Goal: Information Seeking & Learning: Learn about a topic

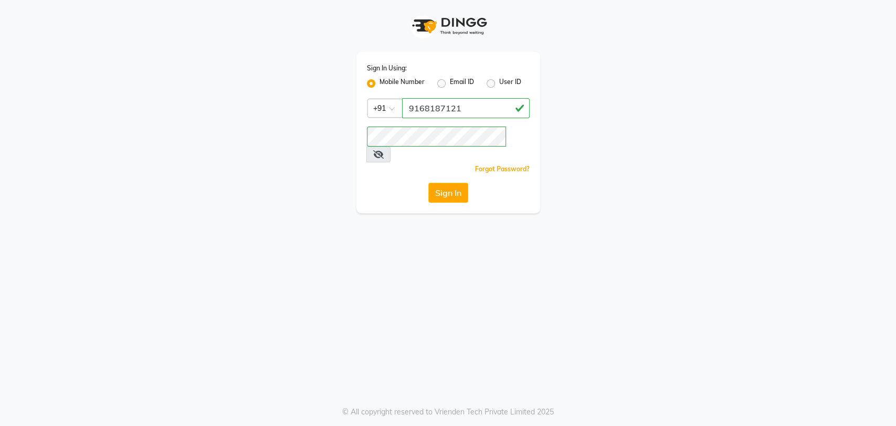
click at [439, 183] on button "Sign In" at bounding box center [448, 193] width 40 height 20
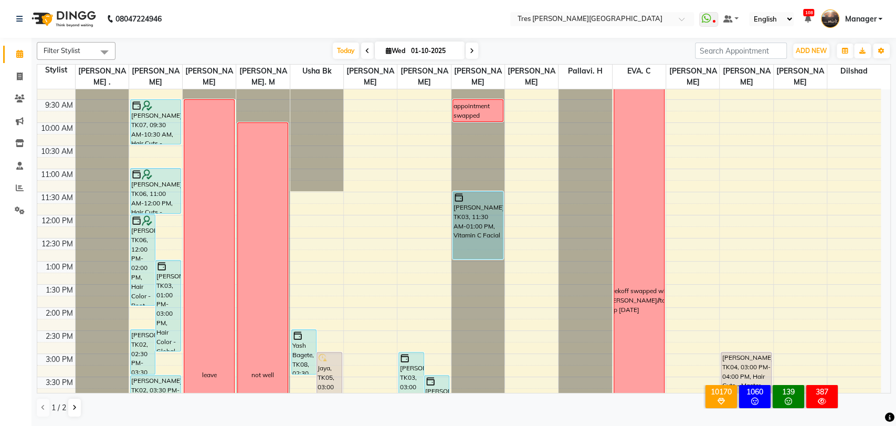
scroll to position [54, 0]
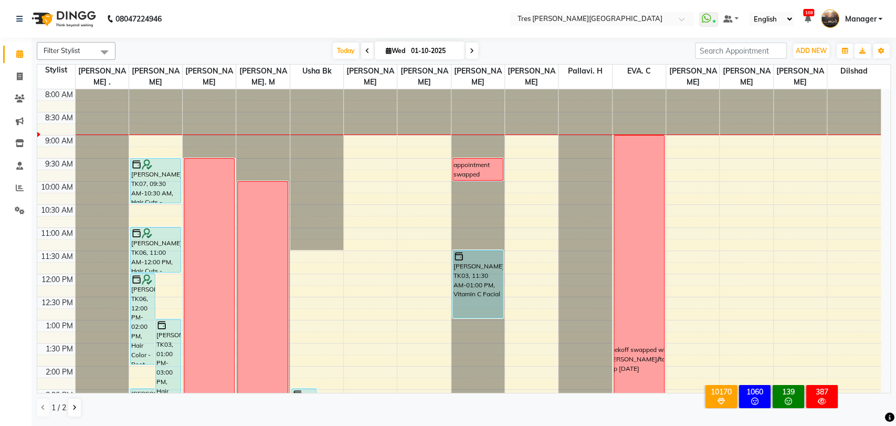
click at [365, 58] on span at bounding box center [367, 51] width 13 height 16
type input "[DATE]"
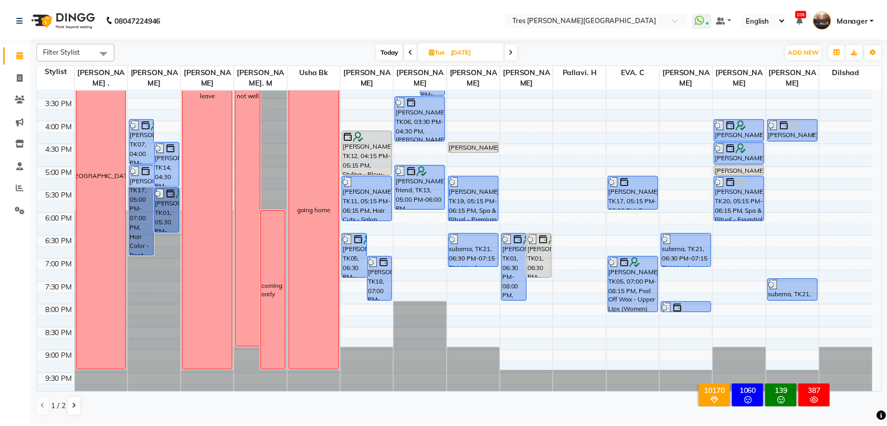
scroll to position [336, 0]
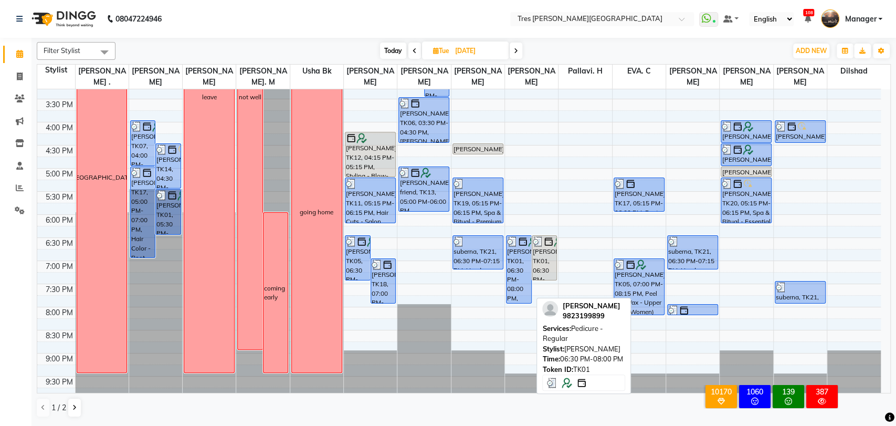
click at [517, 274] on div "[PERSON_NAME], TK01, 06:30 PM-08:00 PM, Pedicure - Regular" at bounding box center [519, 269] width 24 height 67
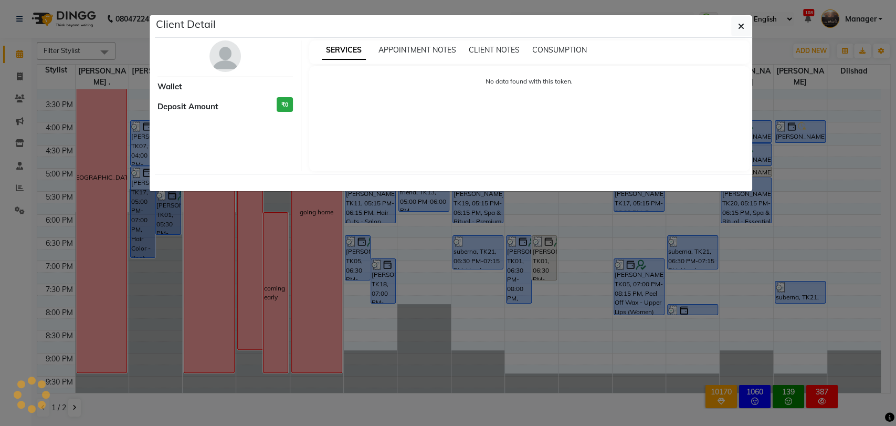
select select "3"
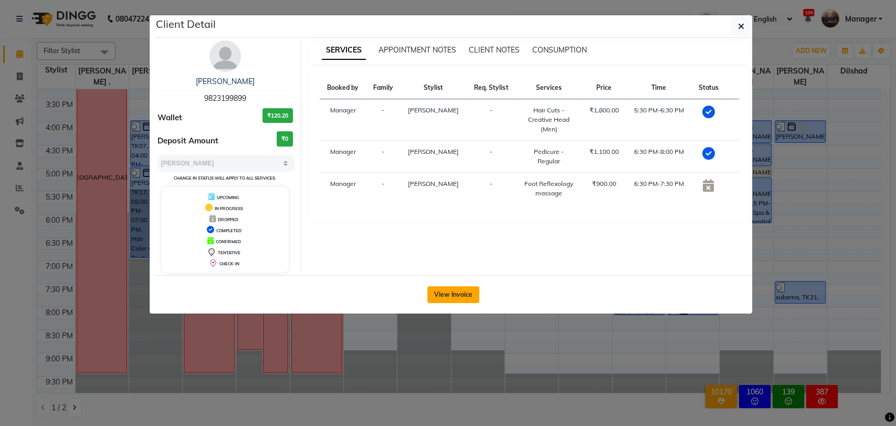
click at [462, 295] on button "View Invoice" at bounding box center [453, 294] width 52 height 17
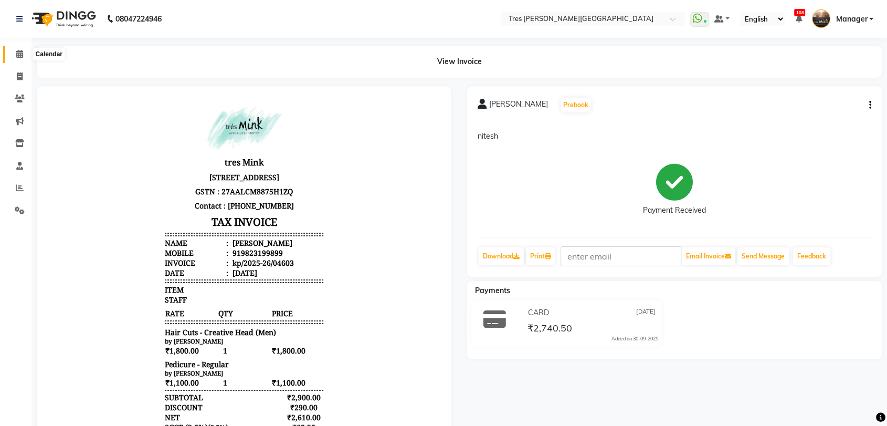
click at [14, 56] on span at bounding box center [19, 54] width 18 height 12
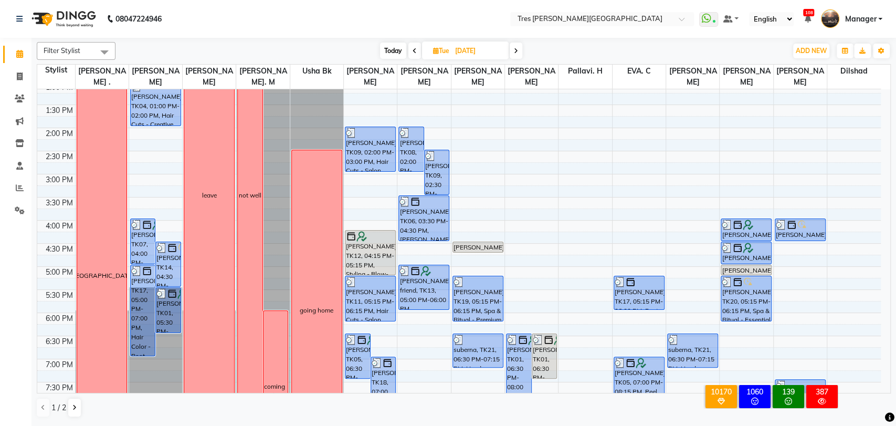
scroll to position [339, 0]
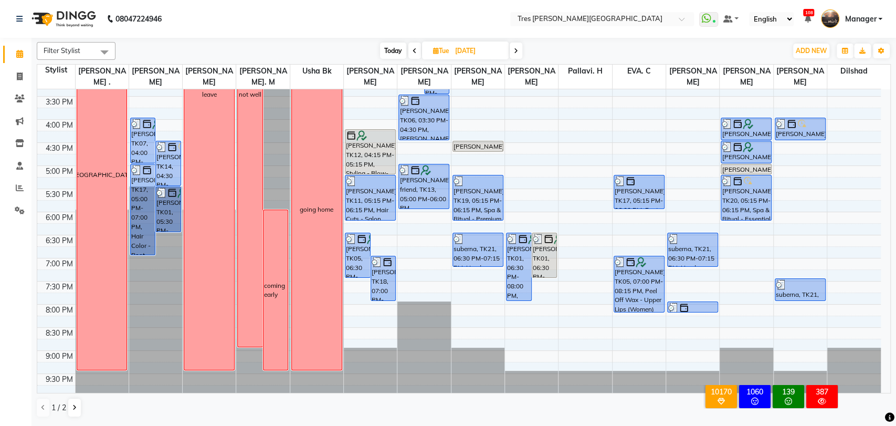
click at [515, 51] on icon at bounding box center [516, 51] width 4 height 6
type input "01-10-2025"
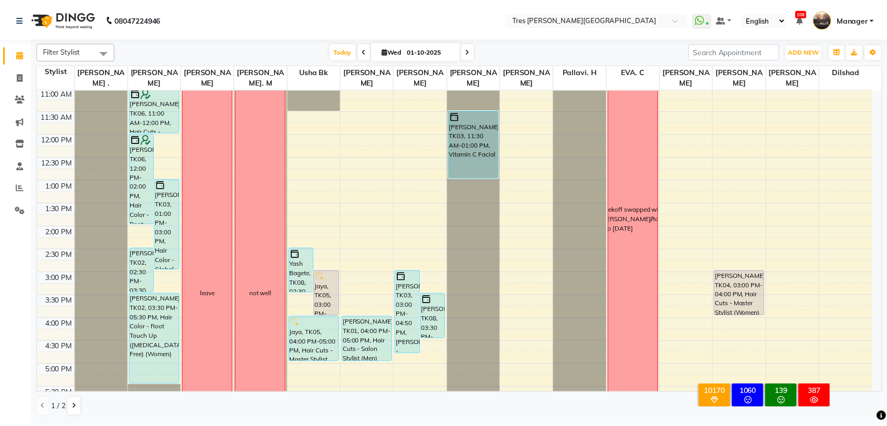
scroll to position [134, 0]
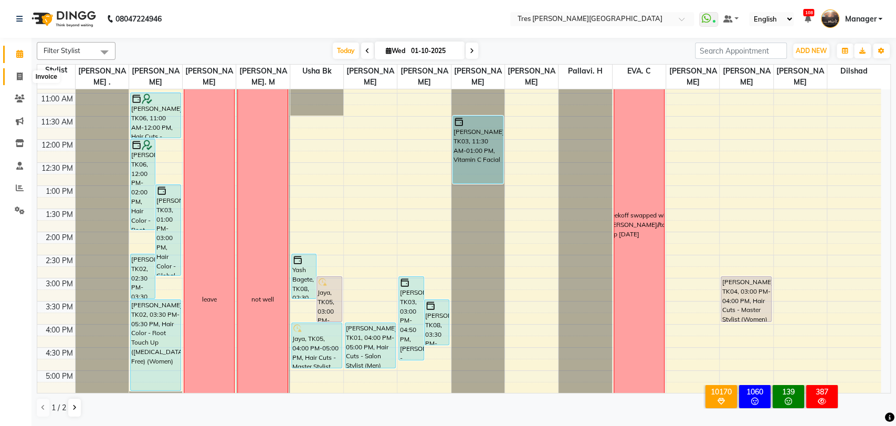
click at [19, 78] on icon at bounding box center [20, 76] width 6 height 8
select select "service"
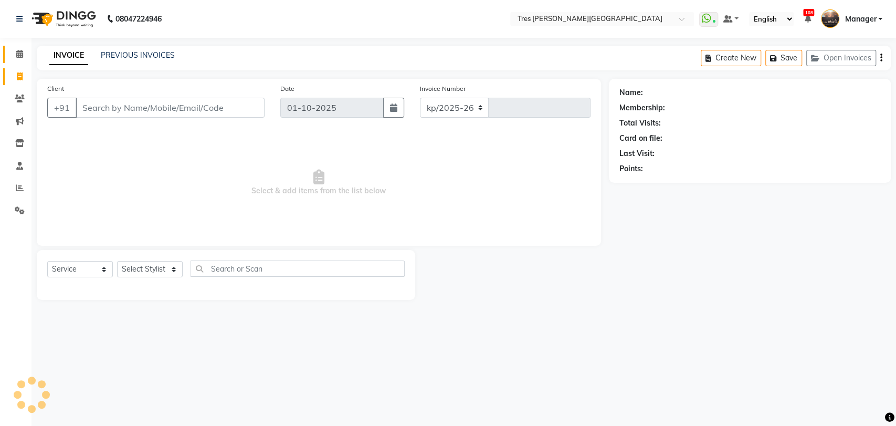
select select "4234"
type input "04607"
click at [164, 56] on link "PREVIOUS INVOICES" at bounding box center [138, 54] width 74 height 9
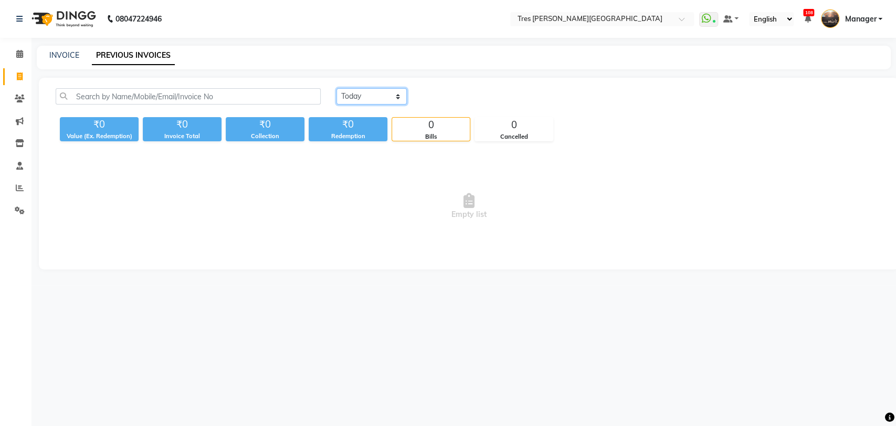
click at [367, 96] on select "[DATE] [DATE] Custom Range" at bounding box center [371, 96] width 70 height 16
click at [336, 88] on select "[DATE] [DATE] Custom Range" at bounding box center [371, 96] width 70 height 16
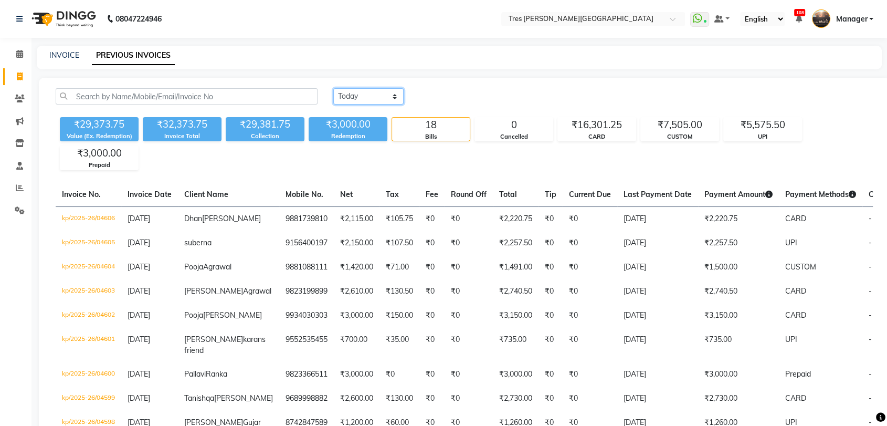
click at [354, 97] on select "[DATE] [DATE] Custom Range" at bounding box center [368, 96] width 70 height 16
select select "range"
click at [333, 88] on select "[DATE] [DATE] Custom Range" at bounding box center [368, 96] width 70 height 16
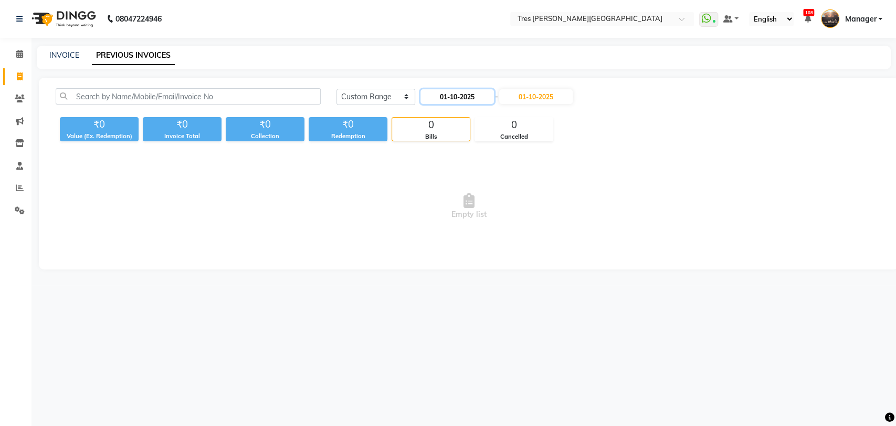
click at [437, 92] on input "01-10-2025" at bounding box center [456, 96] width 73 height 15
select select "10"
select select "2025"
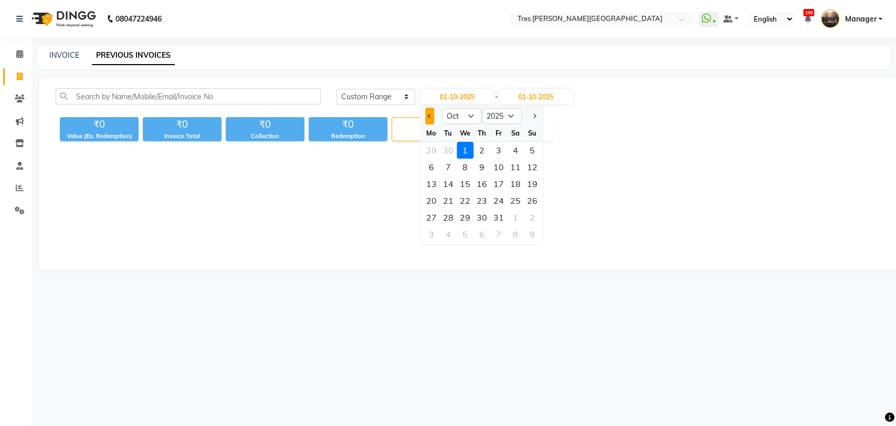
click at [428, 117] on span "Previous month" at bounding box center [430, 116] width 4 height 4
select select "9"
click at [433, 152] on div "1" at bounding box center [431, 150] width 17 height 17
type input "01-09-2025"
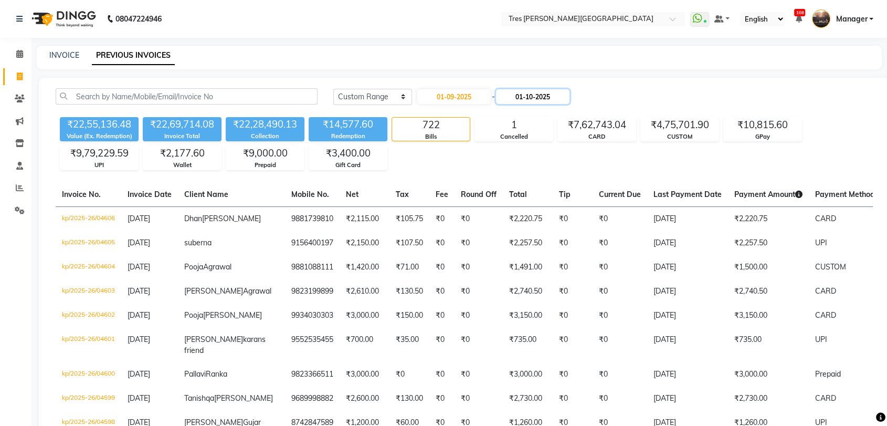
click at [536, 94] on input "01-10-2025" at bounding box center [532, 96] width 73 height 15
select select "10"
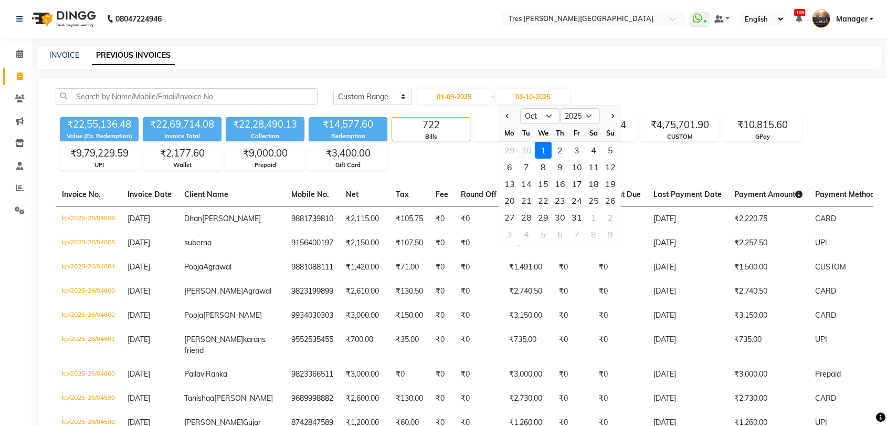
click at [521, 152] on div "30" at bounding box center [526, 150] width 17 height 17
type input "[DATE]"
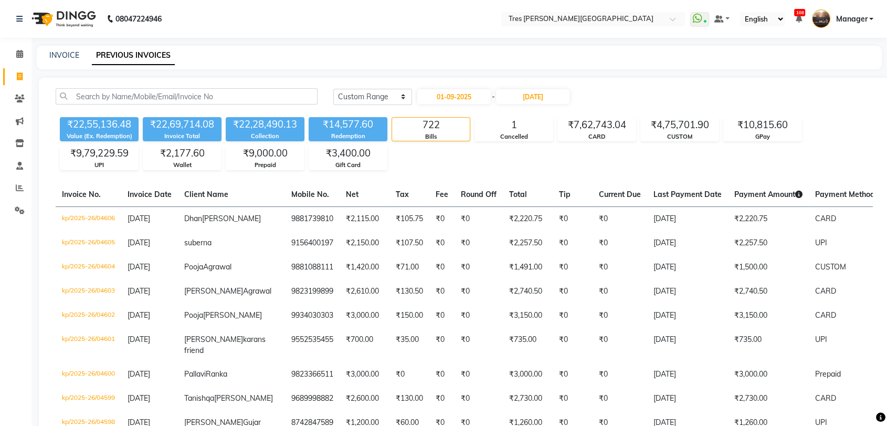
click at [586, 10] on nav "08047224946 Select Location × [GEOGRAPHIC_DATA][PERSON_NAME][GEOGRAPHIC_DATA] W…" at bounding box center [443, 19] width 887 height 38
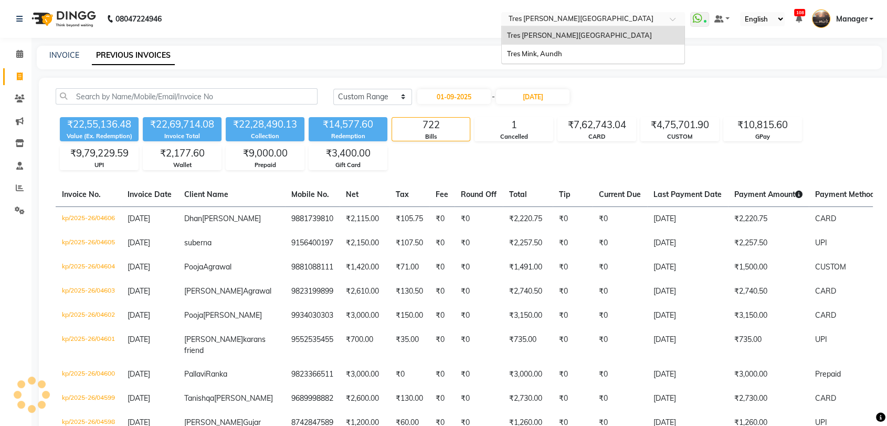
click at [583, 16] on input "text" at bounding box center [583, 20] width 152 height 10
click at [582, 50] on div "Tres Mink, Aundh" at bounding box center [593, 54] width 183 height 19
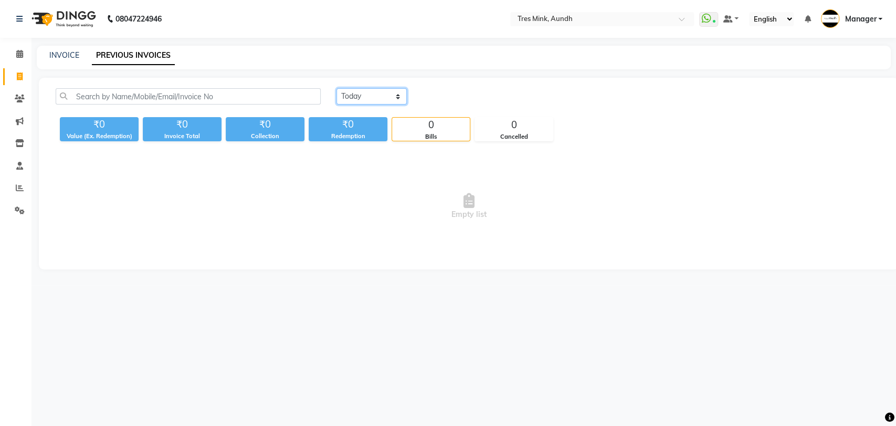
click at [393, 98] on select "[DATE] [DATE] Custom Range" at bounding box center [371, 96] width 70 height 16
click at [336, 88] on select "[DATE] [DATE] Custom Range" at bounding box center [371, 96] width 70 height 16
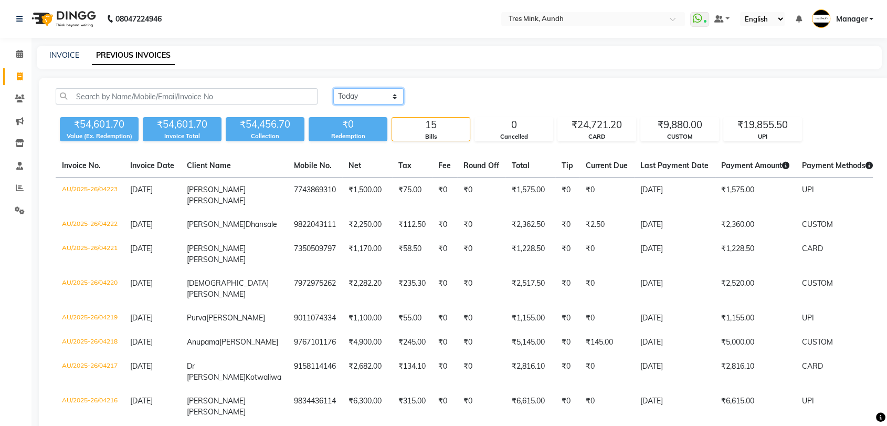
click at [381, 100] on select "[DATE] [DATE] Custom Range" at bounding box center [368, 96] width 70 height 16
select select "range"
click at [333, 88] on select "[DATE] [DATE] Custom Range" at bounding box center [368, 96] width 70 height 16
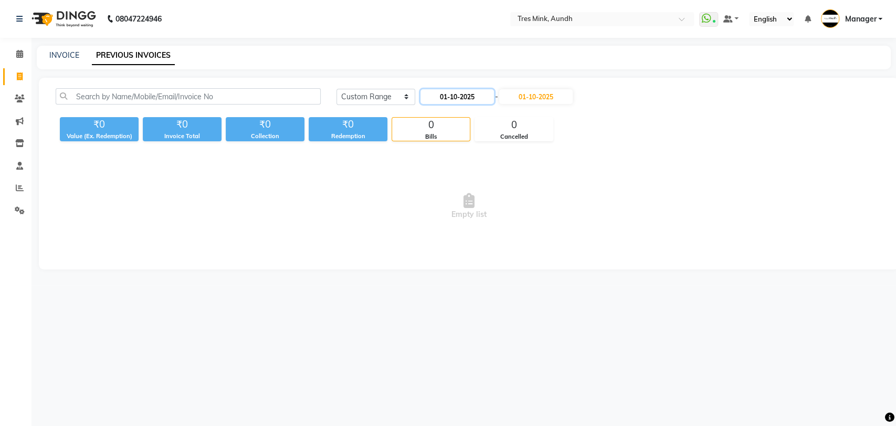
click at [440, 98] on input "01-10-2025" at bounding box center [456, 96] width 73 height 15
select select "10"
select select "2025"
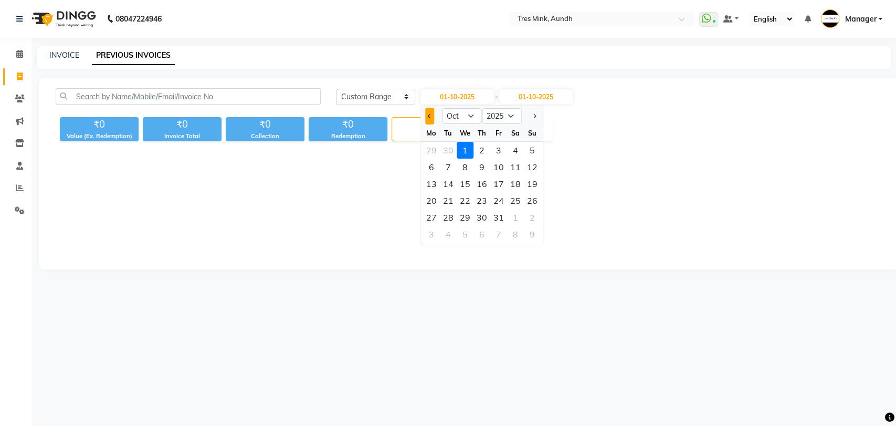
click at [428, 119] on button "Previous month" at bounding box center [429, 116] width 9 height 17
select select "9"
click at [433, 149] on div "1" at bounding box center [431, 150] width 17 height 17
type input "01-09-2025"
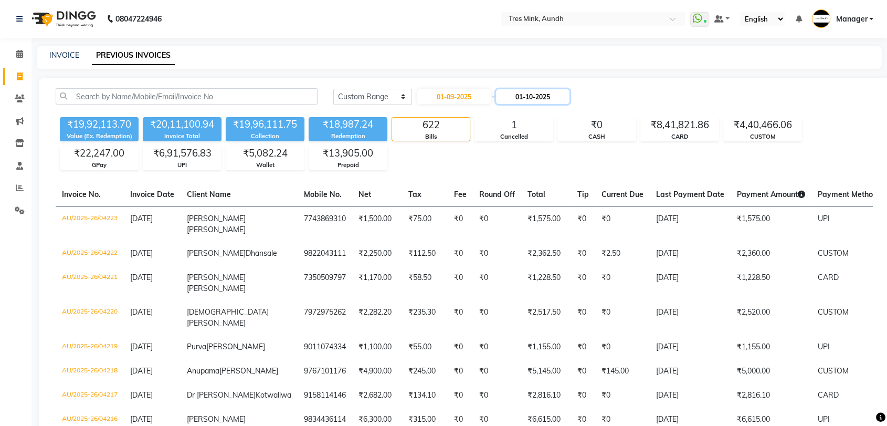
click at [542, 98] on input "01-10-2025" at bounding box center [532, 96] width 73 height 15
select select "10"
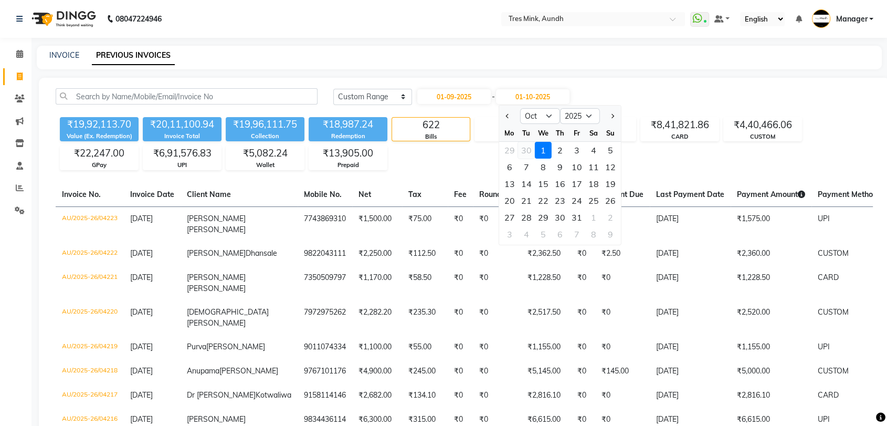
click at [525, 156] on div "30" at bounding box center [526, 150] width 17 height 17
type input "[DATE]"
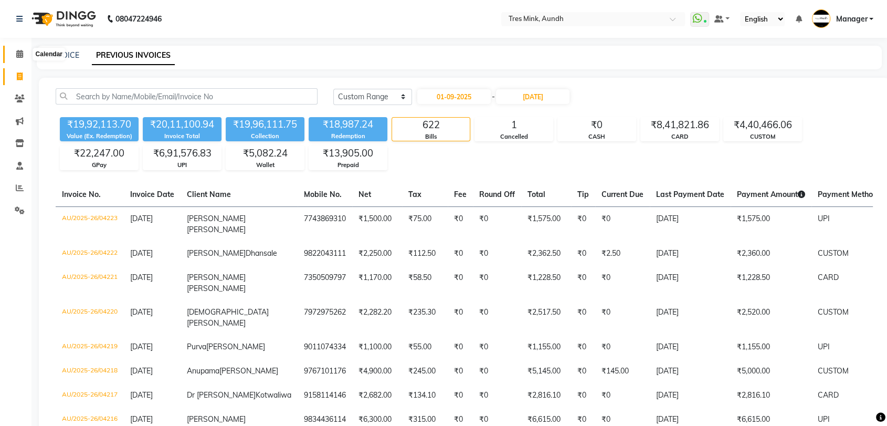
click at [19, 55] on icon at bounding box center [19, 54] width 7 height 8
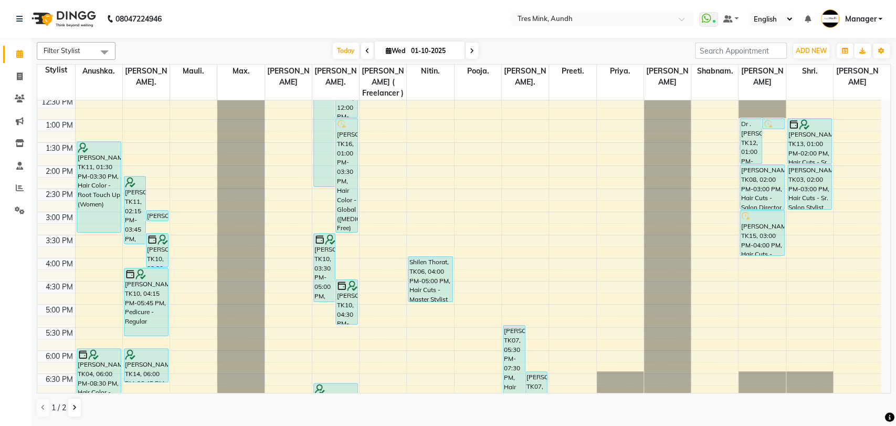
scroll to position [212, 0]
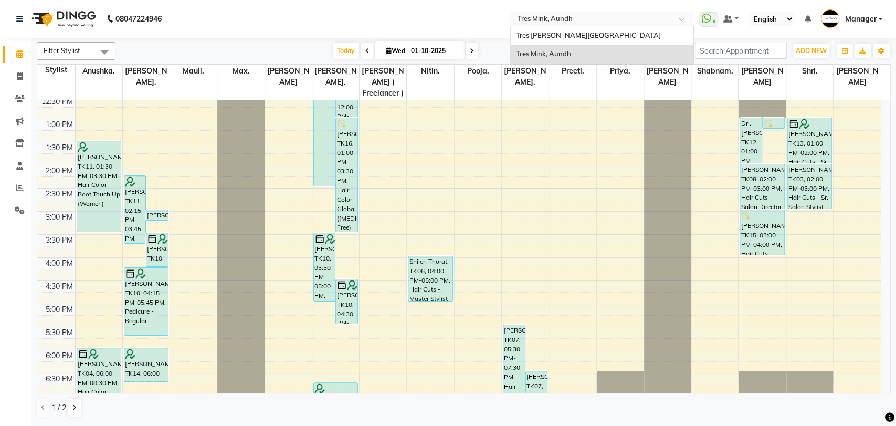
click at [558, 19] on input "text" at bounding box center [591, 20] width 152 height 10
click at [564, 35] on span "Tres [PERSON_NAME][GEOGRAPHIC_DATA]" at bounding box center [588, 35] width 145 height 8
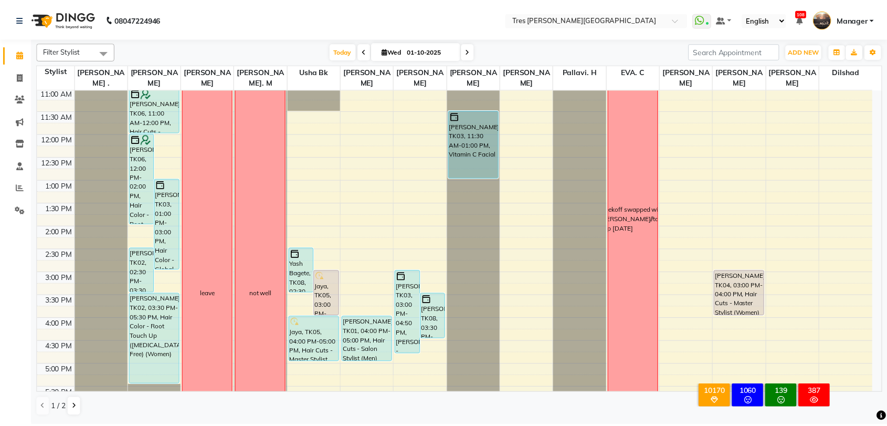
scroll to position [339, 0]
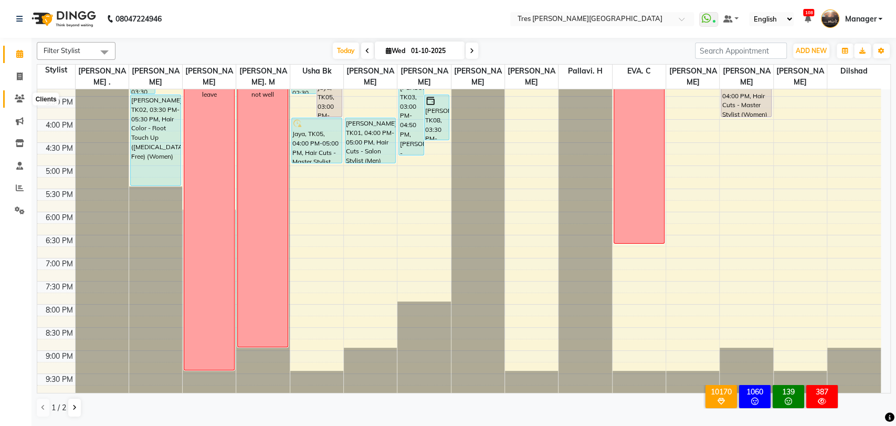
click at [20, 104] on span at bounding box center [19, 99] width 18 height 12
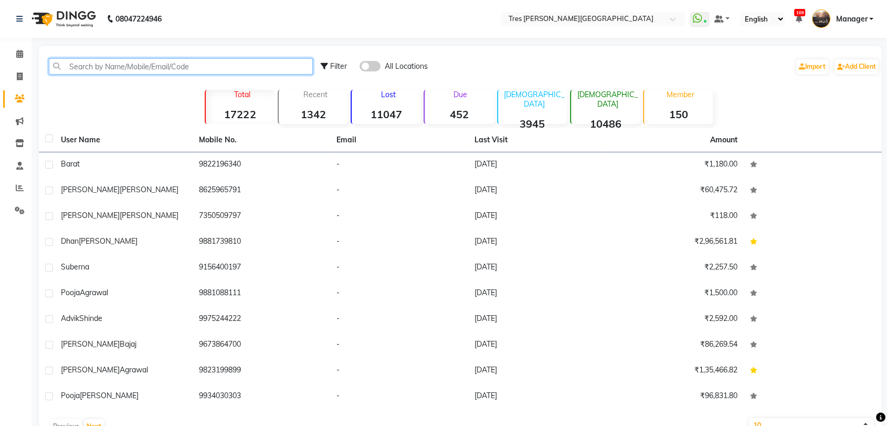
click at [89, 68] on input "text" at bounding box center [181, 66] width 264 height 16
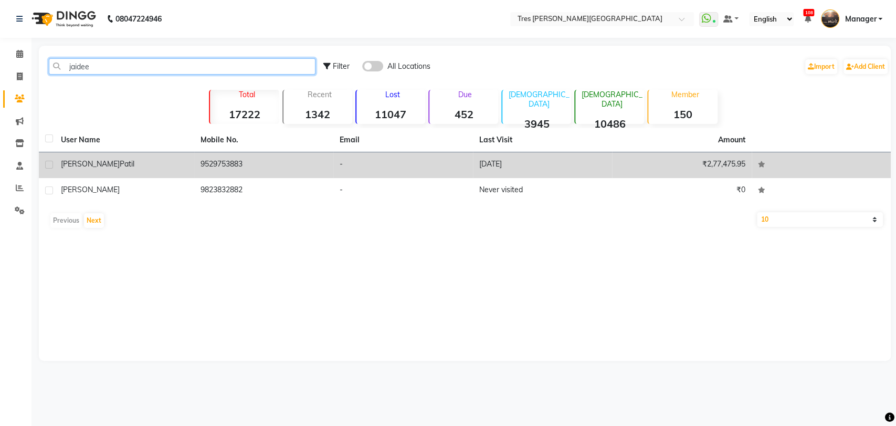
type input "jaidee"
click at [244, 159] on td "9529753883" at bounding box center [264, 165] width 140 height 26
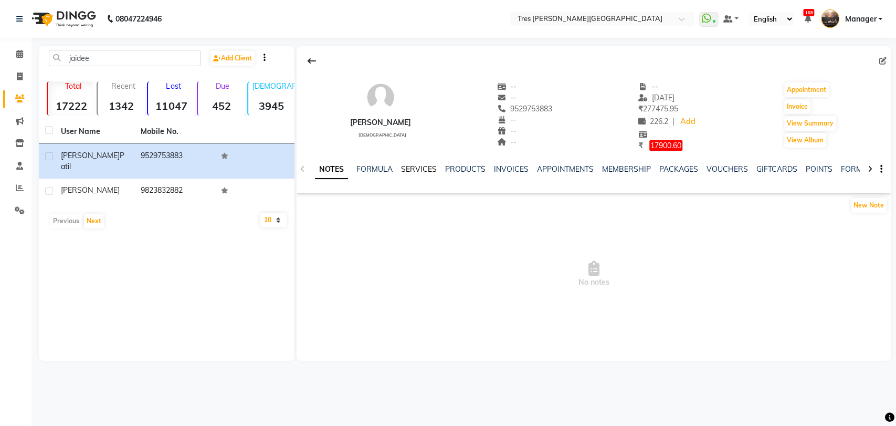
click at [424, 165] on link "SERVICES" at bounding box center [419, 168] width 36 height 9
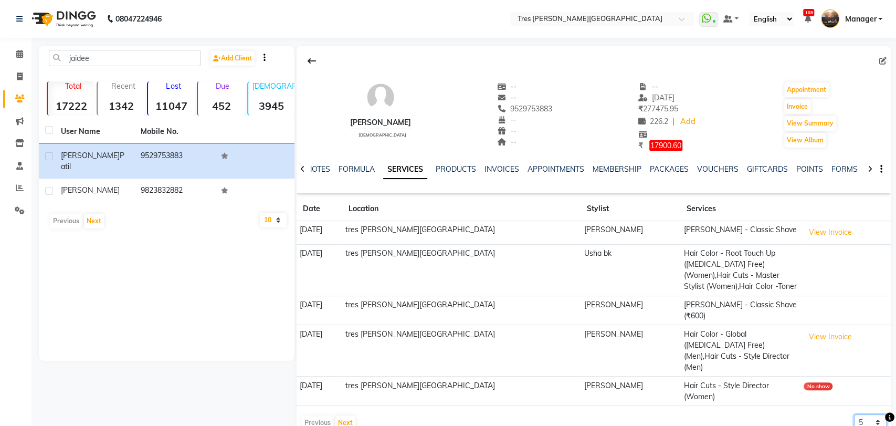
click at [870, 414] on select "5 10 50 100 500" at bounding box center [870, 422] width 33 height 16
select select "100"
click at [854, 414] on select "5 10 50 100 500" at bounding box center [870, 422] width 33 height 16
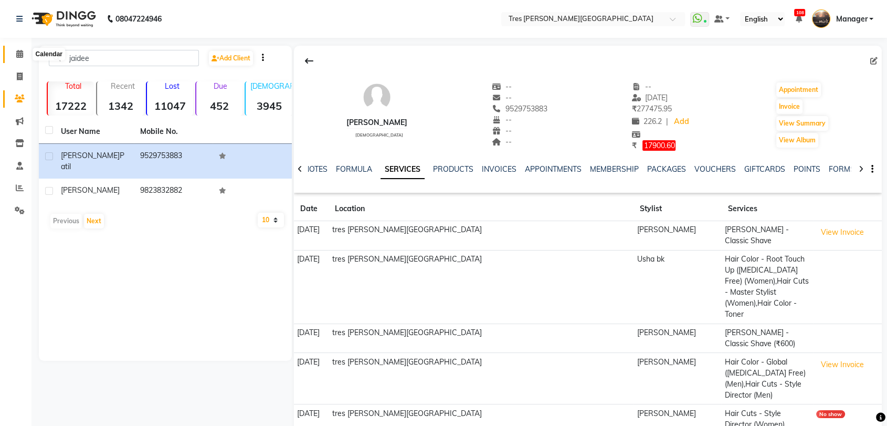
click at [23, 51] on span at bounding box center [19, 54] width 18 height 12
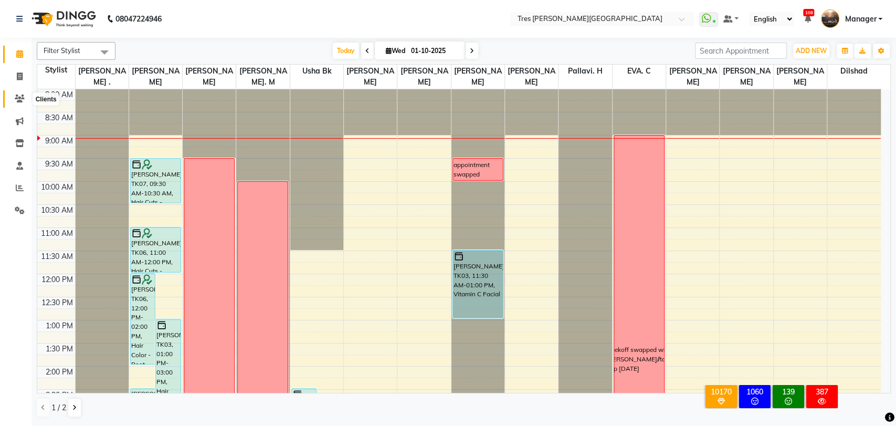
click at [20, 98] on icon at bounding box center [20, 98] width 10 height 8
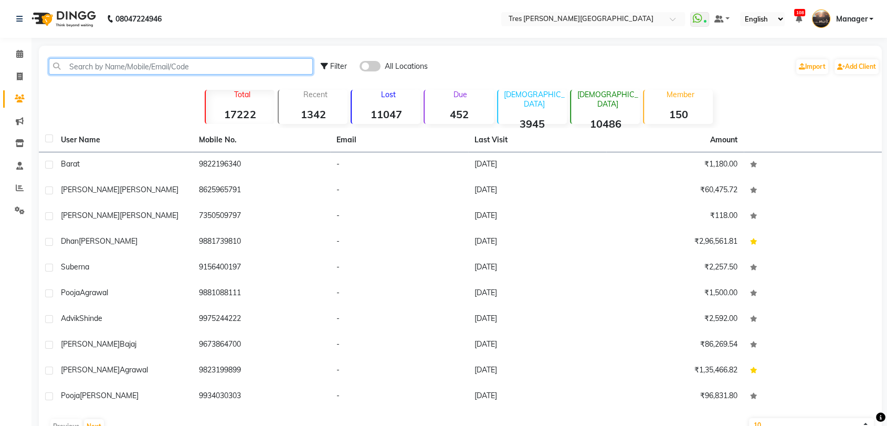
click at [97, 62] on input "text" at bounding box center [181, 66] width 264 height 16
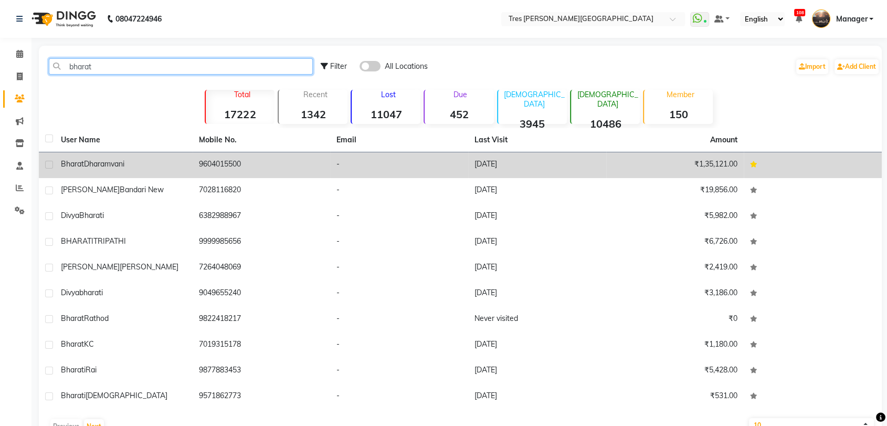
type input "bharat"
click at [85, 166] on span "Dharamvani" at bounding box center [104, 163] width 40 height 9
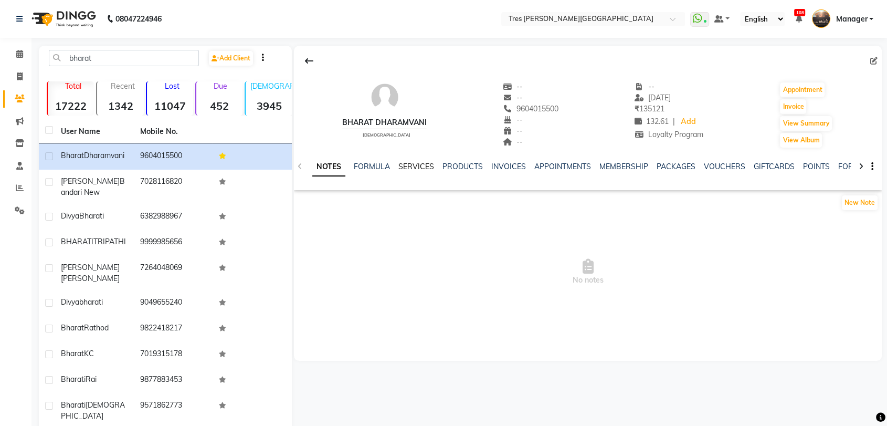
click at [416, 163] on link "SERVICES" at bounding box center [416, 166] width 36 height 9
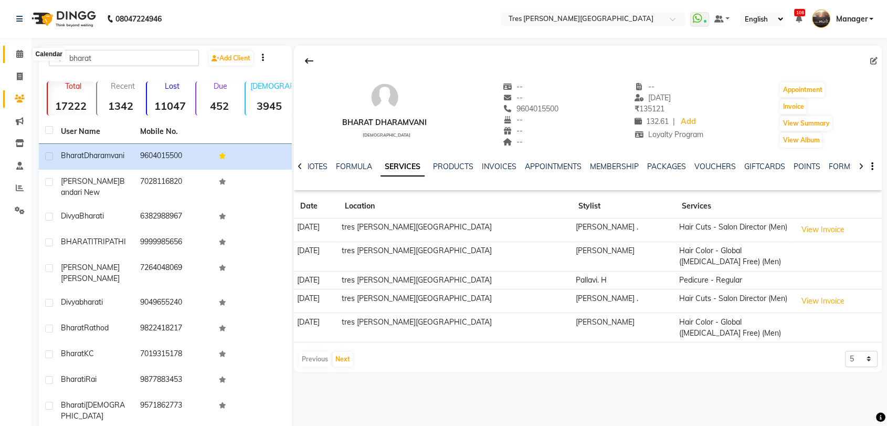
click at [19, 54] on icon at bounding box center [19, 54] width 7 height 8
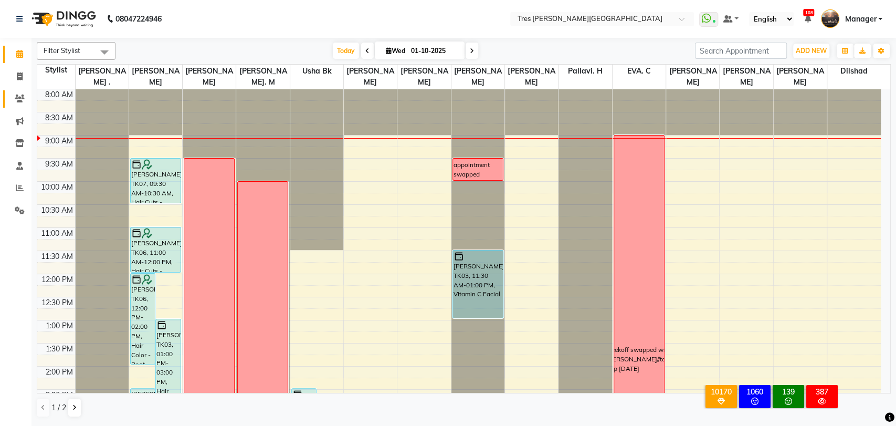
click at [21, 99] on icon at bounding box center [20, 98] width 10 height 8
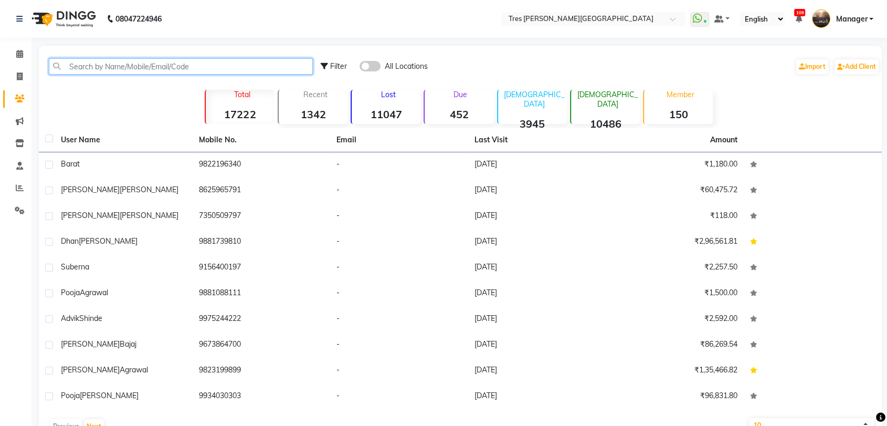
click at [106, 68] on input "text" at bounding box center [181, 66] width 264 height 16
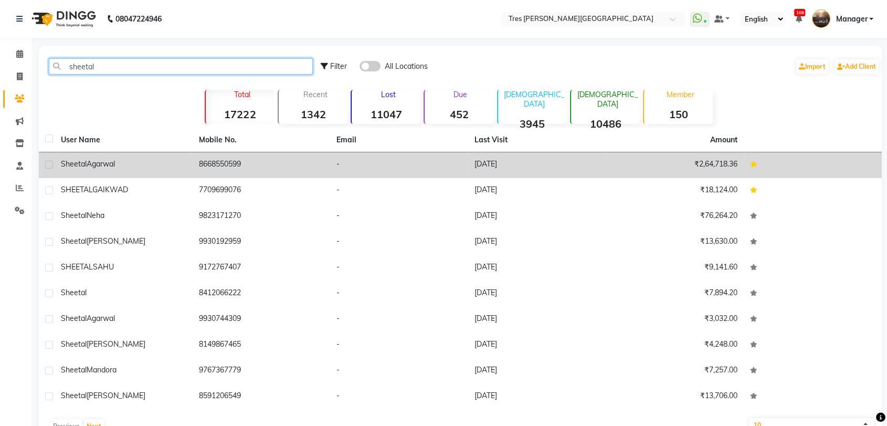
type input "sheetal"
click at [116, 174] on td "Sheetal Agarwal" at bounding box center [124, 165] width 138 height 26
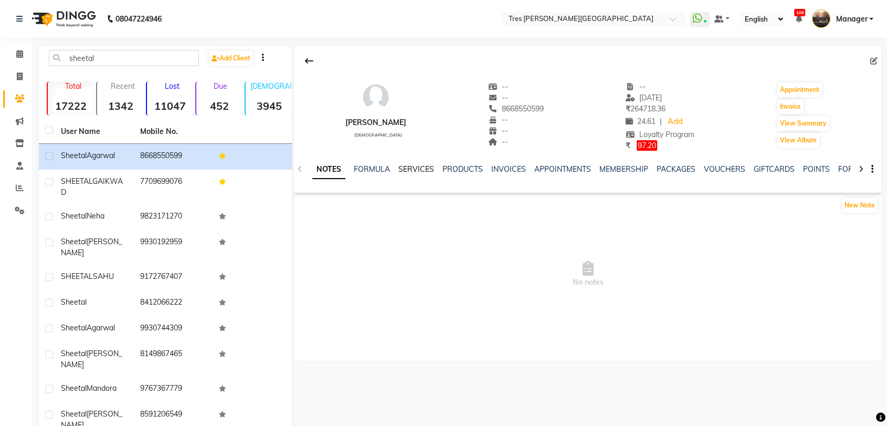
click at [413, 166] on link "SERVICES" at bounding box center [416, 168] width 36 height 9
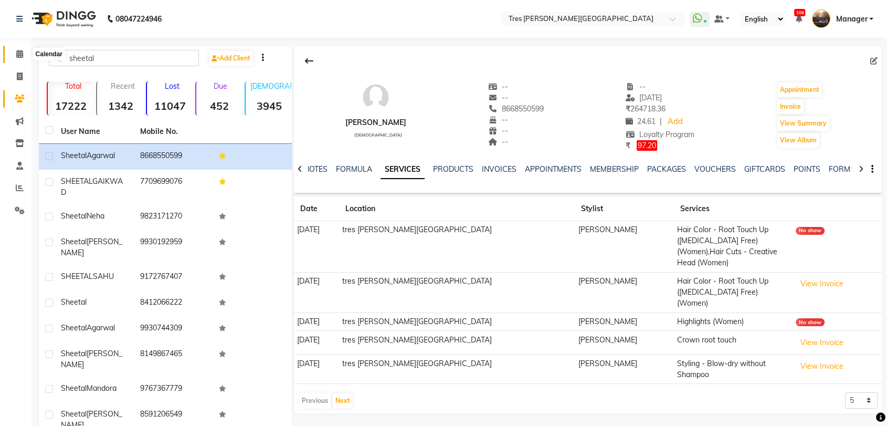
click at [16, 56] on icon at bounding box center [19, 54] width 7 height 8
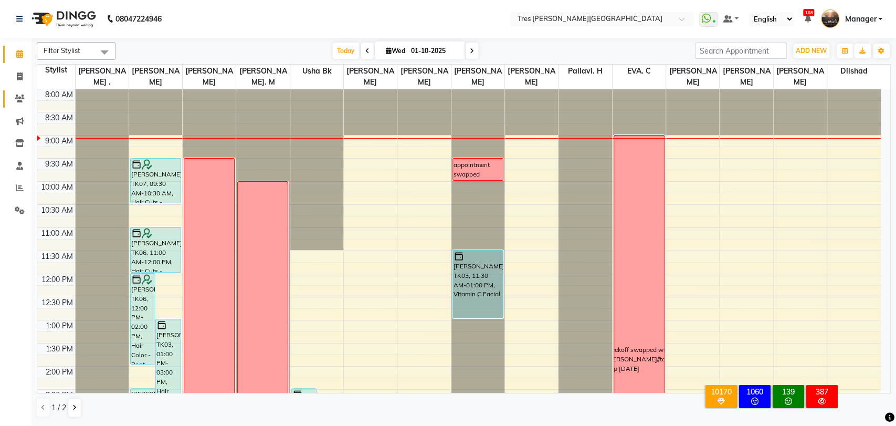
click at [25, 95] on span at bounding box center [19, 99] width 18 height 12
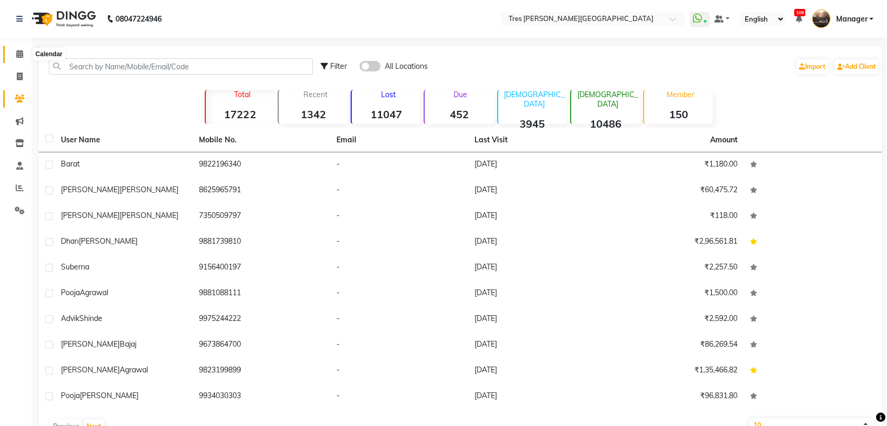
click at [18, 54] on icon at bounding box center [19, 54] width 7 height 8
